Goal: Task Accomplishment & Management: Use online tool/utility

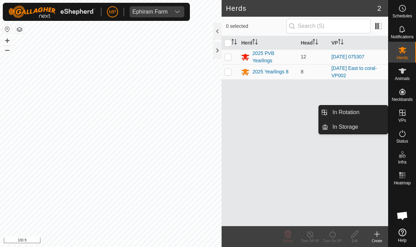
click at [358, 110] on span "In Rotation" at bounding box center [345, 112] width 27 height 8
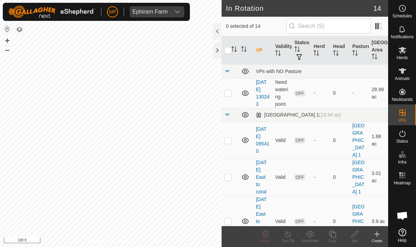
click at [378, 240] on div "Create" at bounding box center [377, 241] width 22 height 5
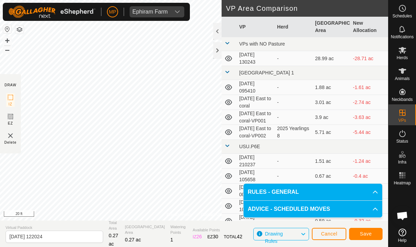
click at [376, 231] on button "Save" at bounding box center [365, 234] width 33 height 12
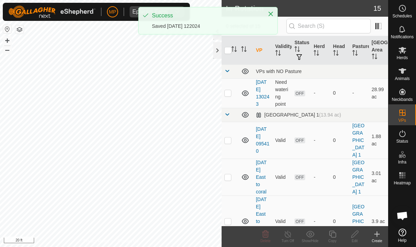
click at [406, 51] on icon at bounding box center [402, 50] width 8 height 8
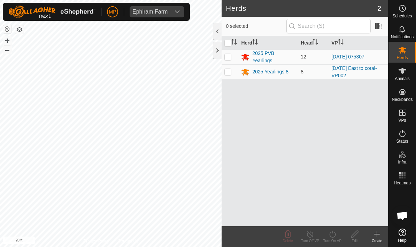
click at [229, 59] on p-checkbox at bounding box center [227, 57] width 7 height 6
checkbox input "true"
click at [335, 234] on icon at bounding box center [332, 234] width 6 height 7
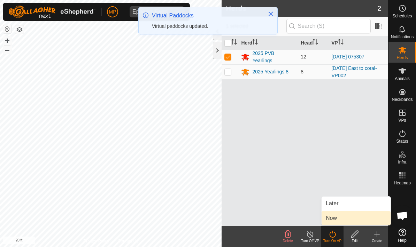
click at [352, 217] on link "Now" at bounding box center [356, 218] width 69 height 14
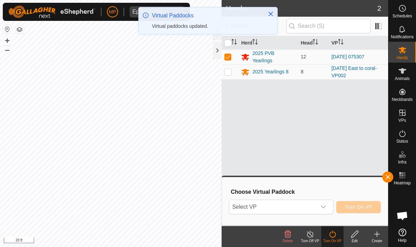
click at [322, 203] on div "dropdown trigger" at bounding box center [323, 207] width 14 height 14
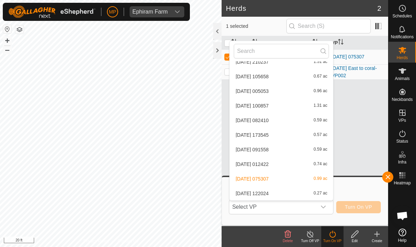
scroll to position [128, 0]
click at [303, 188] on li "[DATE] 122024 0.27 ac" at bounding box center [281, 194] width 103 height 14
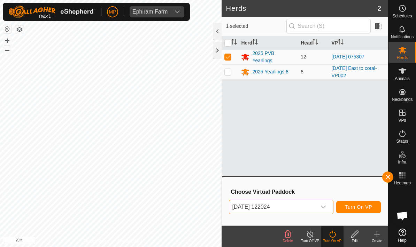
click at [370, 207] on span "Turn On VP" at bounding box center [358, 208] width 27 height 6
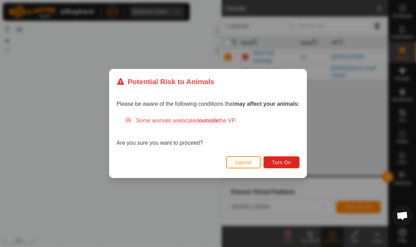
click at [292, 164] on button "Turn On" at bounding box center [281, 162] width 36 height 12
